Goal: Navigation & Orientation: Find specific page/section

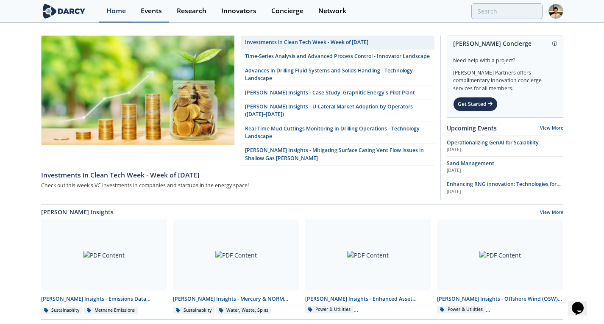
click at [137, 15] on link "Events" at bounding box center [151, 11] width 36 height 22
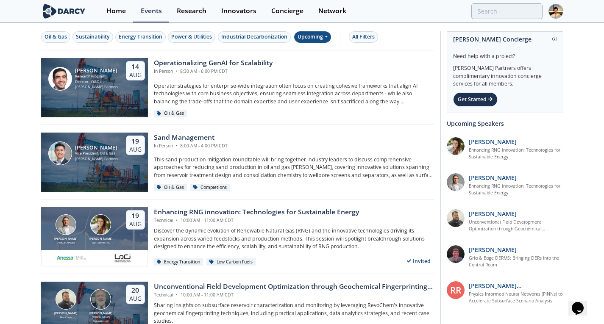
click at [327, 37] on icon at bounding box center [325, 36] width 3 height 5
click at [316, 62] on div "Past" at bounding box center [323, 65] width 53 height 14
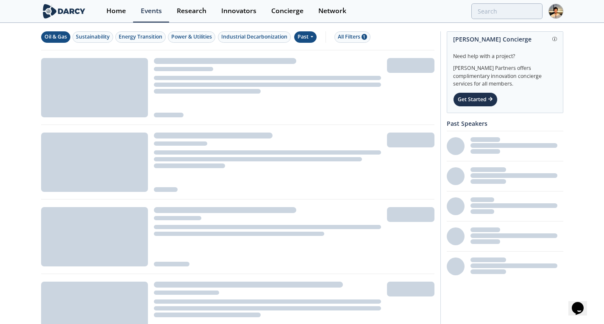
click at [56, 39] on div "Oil & Gas" at bounding box center [55, 37] width 22 height 8
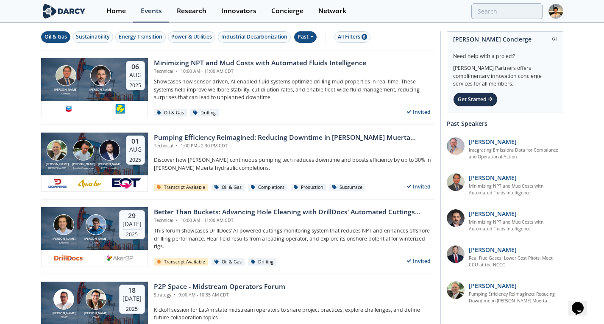
click at [553, 8] on img at bounding box center [555, 11] width 15 height 15
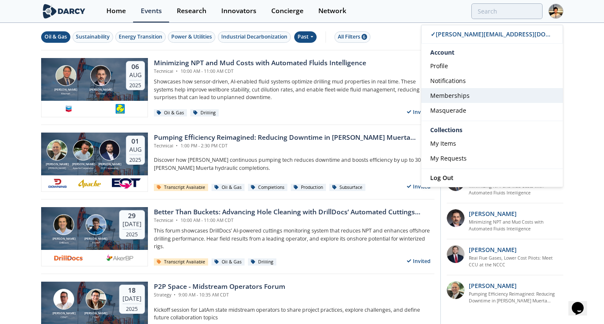
click at [475, 92] on link "Memberships" at bounding box center [492, 95] width 142 height 15
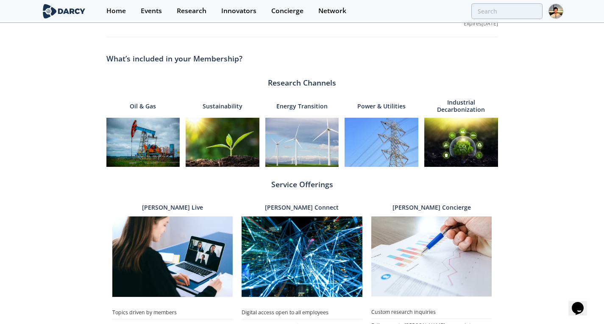
scroll to position [234, 0]
